Goal: Information Seeking & Learning: Check status

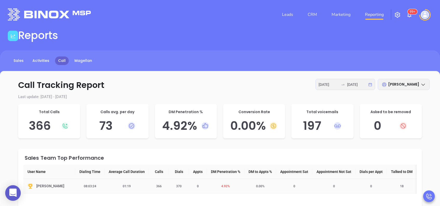
scroll to position [35, 0]
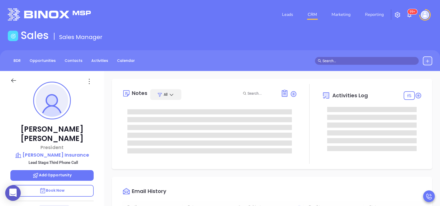
type input "[DATE]"
type input "[PERSON_NAME]"
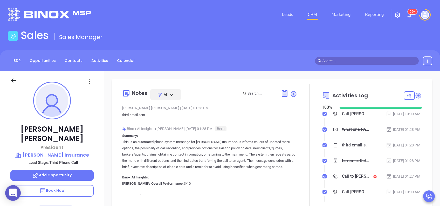
scroll to position [0, 0]
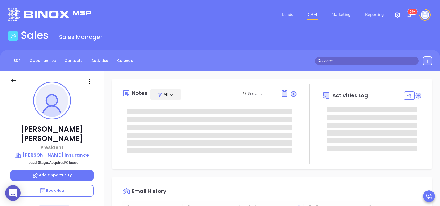
type input "[DATE]"
type input "[PERSON_NAME]"
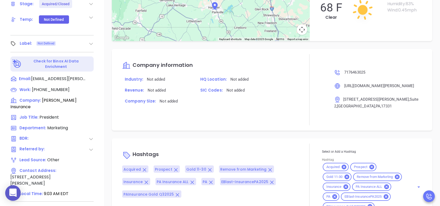
scroll to position [228, 0]
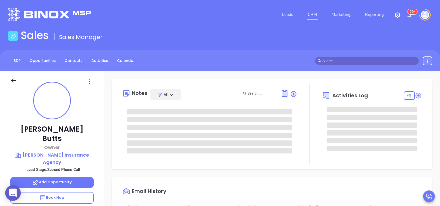
type input "[DATE]"
type input "[PERSON_NAME]"
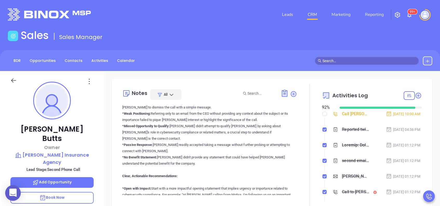
scroll to position [0, 0]
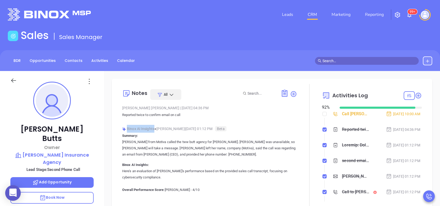
drag, startPoint x: 127, startPoint y: 129, endPoint x: 154, endPoint y: 127, distance: 27.3
click at [154, 127] on div "Binox AI Insights ● Vicky Mendoza | Aug 20, 2025 01:12 PM Beta" at bounding box center [209, 129] width 175 height 8
drag, startPoint x: 154, startPoint y: 127, endPoint x: 186, endPoint y: 136, distance: 33.1
drag, startPoint x: 123, startPoint y: 115, endPoint x: 196, endPoint y: 121, distance: 74.0
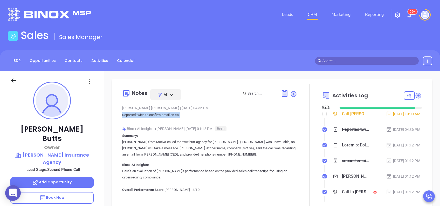
click at [196, 121] on div "Liz Cruz | Aug 20, 2025 04:36 PM Reported twice to confirm email on call" at bounding box center [209, 113] width 175 height 18
drag, startPoint x: 196, startPoint y: 121, endPoint x: 188, endPoint y: 120, distance: 8.3
click at [188, 120] on div "Liz Cruz | Aug 20, 2025 04:36 PM Reported twice to confirm email on call" at bounding box center [209, 113] width 175 height 18
drag, startPoint x: 123, startPoint y: 107, endPoint x: 136, endPoint y: 107, distance: 13.3
click at [136, 107] on div "Liz Cruz | Aug 20, 2025 04:36 PM" at bounding box center [209, 108] width 175 height 8
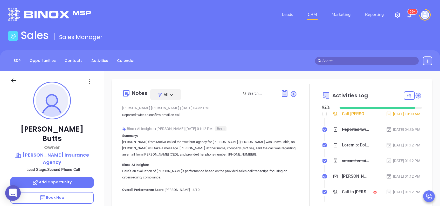
drag, startPoint x: 136, startPoint y: 107, endPoint x: 189, endPoint y: 118, distance: 54.6
click at [189, 118] on p "Reported twice to confirm email on call" at bounding box center [209, 115] width 175 height 6
drag, startPoint x: 138, startPoint y: 116, endPoint x: 181, endPoint y: 118, distance: 43.1
click at [181, 118] on div "Notes All Liz Cruz | Aug 20, 2025 04:36 PM Reported twice to confirm email on c…" at bounding box center [272, 145] width 310 height 123
drag, startPoint x: 181, startPoint y: 118, endPoint x: 176, endPoint y: 121, distance: 6.6
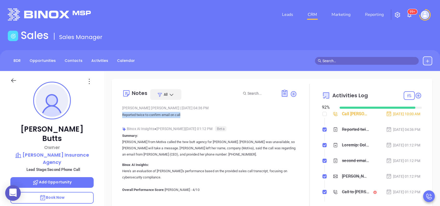
click at [176, 121] on div "Liz Cruz | Aug 20, 2025 04:36 PM Reported twice to confirm email on call" at bounding box center [209, 113] width 175 height 18
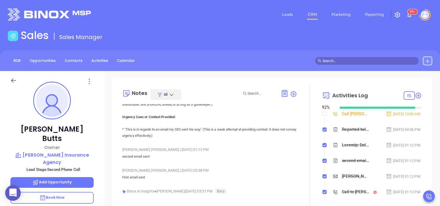
scroll to position [346, 0]
click at [256, 146] on div "Vicky Mendoza | Aug 20, 2025 01:12 PM" at bounding box center [209, 150] width 175 height 8
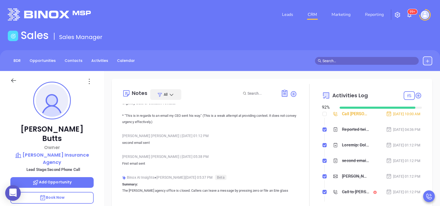
scroll to position [360, 0]
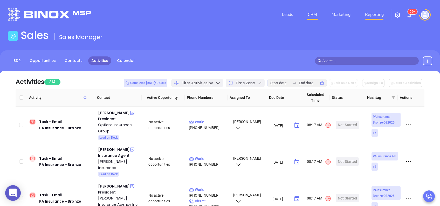
click at [374, 13] on link "Reporting" at bounding box center [374, 14] width 23 height 10
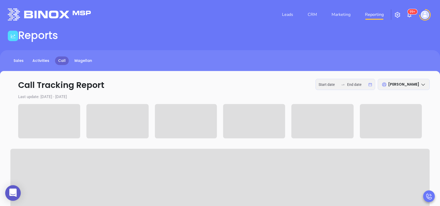
type input "2025-08-18"
type input "2025-08-22"
